Goal: Task Accomplishment & Management: Use online tool/utility

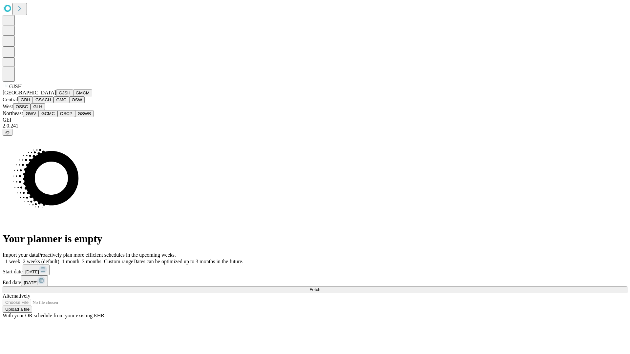
click at [56, 96] on button "GJSH" at bounding box center [64, 93] width 17 height 7
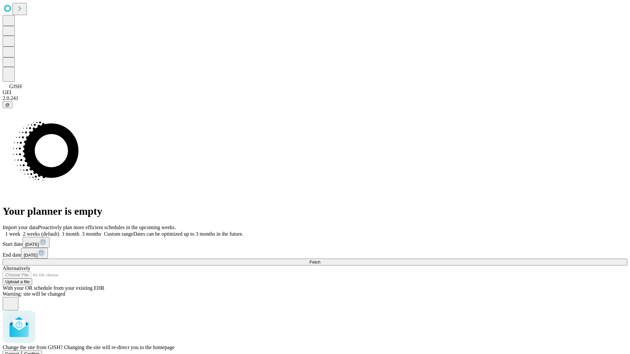
click at [40, 352] on span "Confirm" at bounding box center [31, 354] width 15 height 5
click at [79, 231] on label "1 month" at bounding box center [69, 234] width 20 height 6
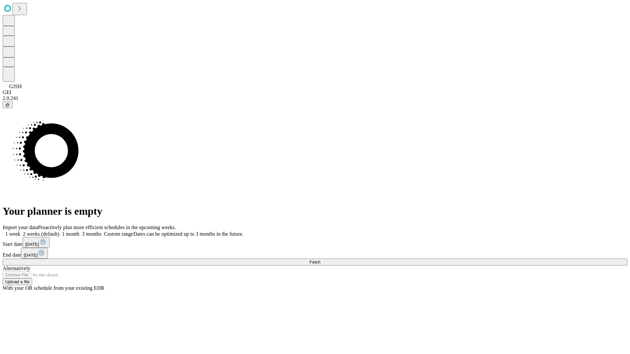
click at [320, 260] on span "Fetch" at bounding box center [314, 262] width 11 height 5
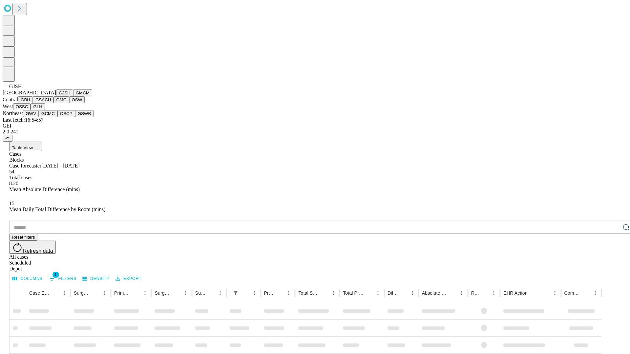
click at [73, 96] on button "GMCM" at bounding box center [82, 93] width 19 height 7
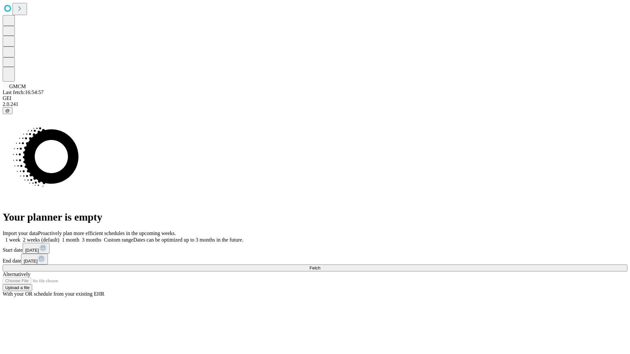
click at [79, 237] on label "1 month" at bounding box center [69, 240] width 20 height 6
click at [320, 266] on span "Fetch" at bounding box center [314, 268] width 11 height 5
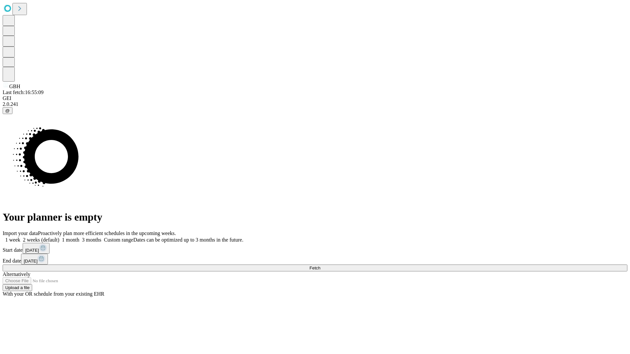
click at [79, 237] on label "1 month" at bounding box center [69, 240] width 20 height 6
click at [320, 266] on span "Fetch" at bounding box center [314, 268] width 11 height 5
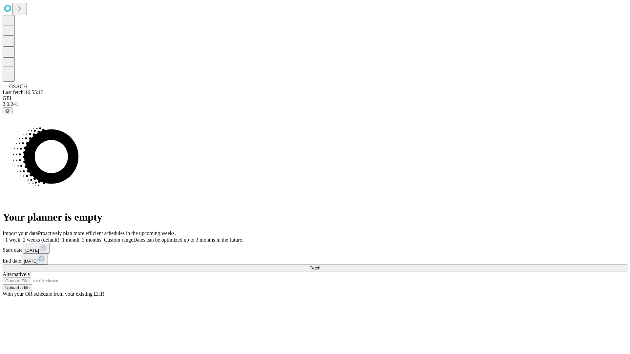
click at [79, 237] on label "1 month" at bounding box center [69, 240] width 20 height 6
click at [320, 266] on span "Fetch" at bounding box center [314, 268] width 11 height 5
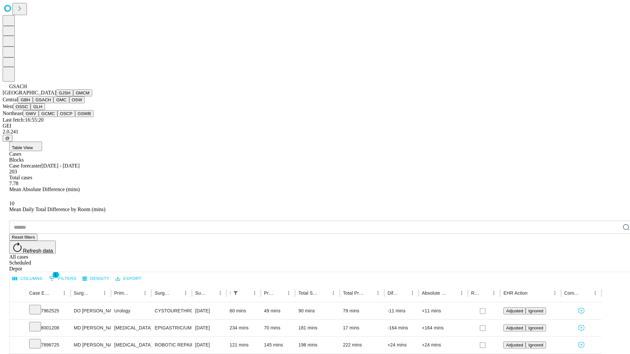
click at [53, 103] on button "GMC" at bounding box center [60, 99] width 15 height 7
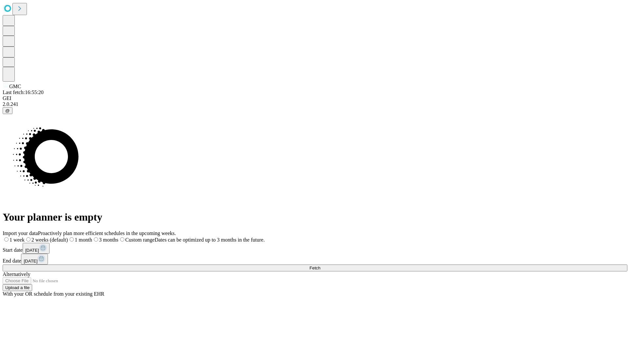
click at [320, 266] on span "Fetch" at bounding box center [314, 268] width 11 height 5
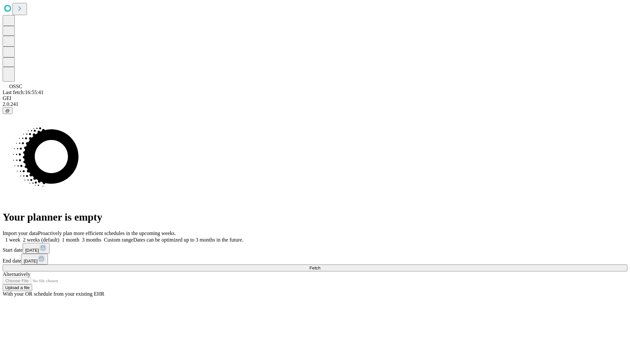
click at [79, 237] on label "1 month" at bounding box center [69, 240] width 20 height 6
click at [320, 266] on span "Fetch" at bounding box center [314, 268] width 11 height 5
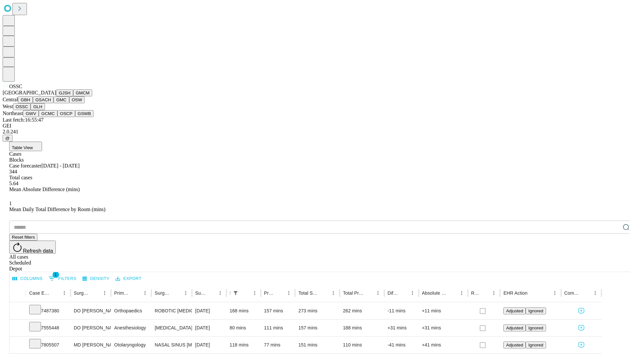
click at [45, 110] on button "GLH" at bounding box center [38, 106] width 14 height 7
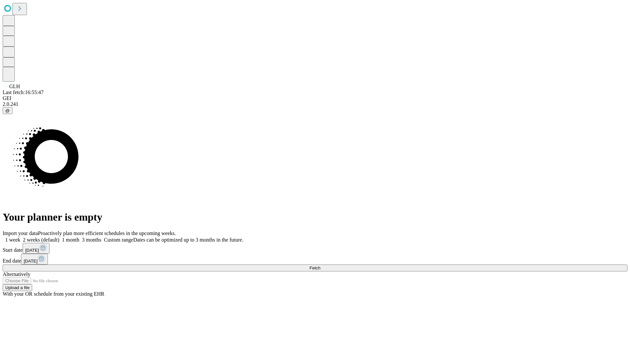
click at [79, 237] on label "1 month" at bounding box center [69, 240] width 20 height 6
click at [320, 266] on span "Fetch" at bounding box center [314, 268] width 11 height 5
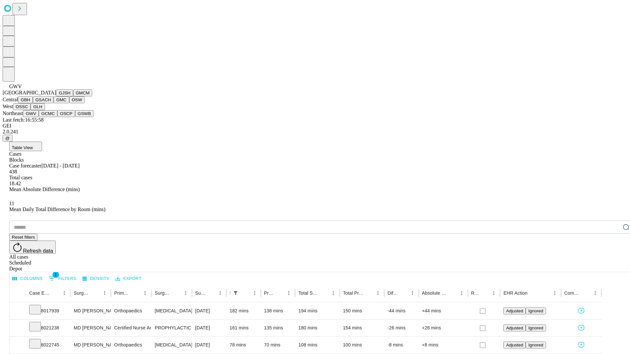
click at [51, 117] on button "GCMC" at bounding box center [48, 113] width 19 height 7
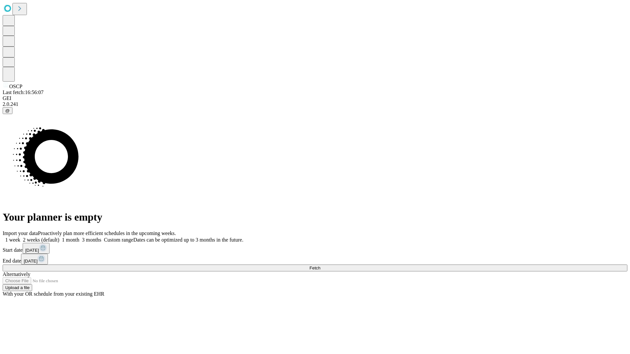
click at [79, 237] on label "1 month" at bounding box center [69, 240] width 20 height 6
click at [320, 266] on span "Fetch" at bounding box center [314, 268] width 11 height 5
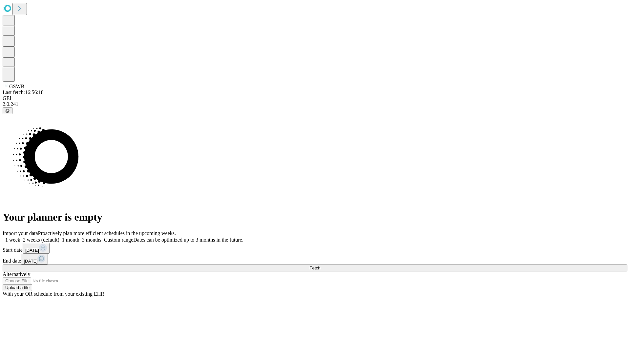
click at [320, 266] on span "Fetch" at bounding box center [314, 268] width 11 height 5
